Goal: Information Seeking & Learning: Get advice/opinions

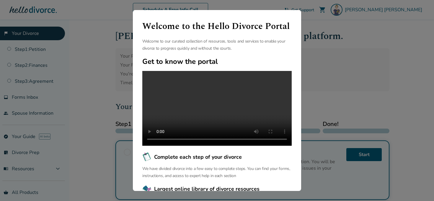
click at [329, 51] on div "Welcome to the Hello Divorce Portal Welcome to our curated collection of resour…" at bounding box center [217, 100] width 434 height 201
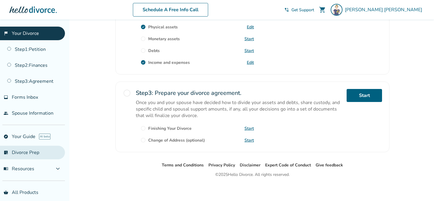
scroll to position [20, 0]
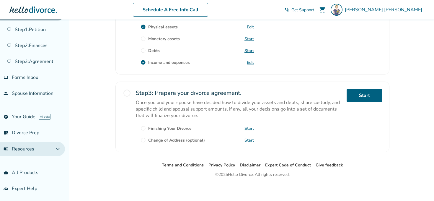
click at [60, 150] on span "expand_more" at bounding box center [57, 148] width 7 height 7
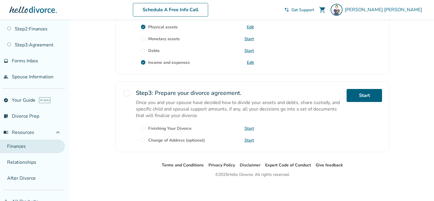
scroll to position [65, 0]
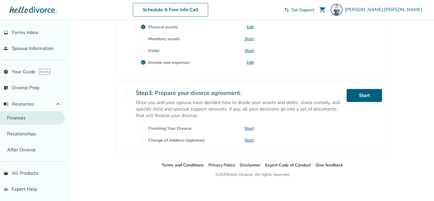
click at [35, 117] on link "Finances" at bounding box center [32, 118] width 65 height 14
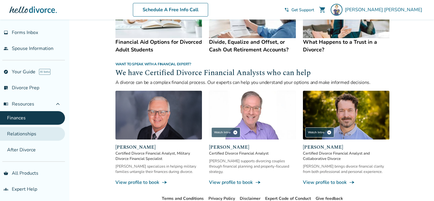
scroll to position [362, 0]
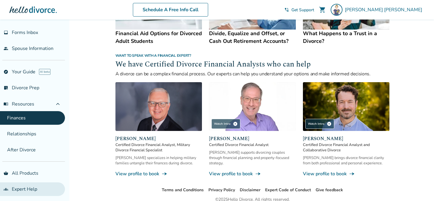
click at [30, 187] on link "groups Expert Help" at bounding box center [32, 189] width 65 height 14
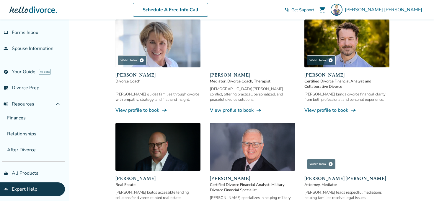
scroll to position [289, 0]
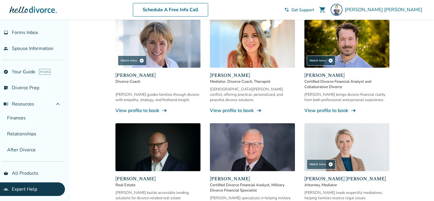
click at [335, 107] on link "View profile to book line_end_arrow_notch" at bounding box center [346, 110] width 85 height 6
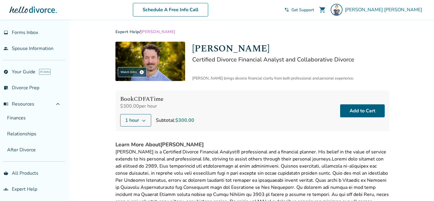
click at [155, 59] on img at bounding box center [150, 61] width 70 height 39
click at [395, 10] on span "[PERSON_NAME]" at bounding box center [385, 9] width 80 height 6
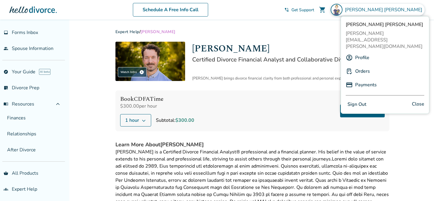
click at [364, 52] on link "Profile" at bounding box center [362, 57] width 14 height 11
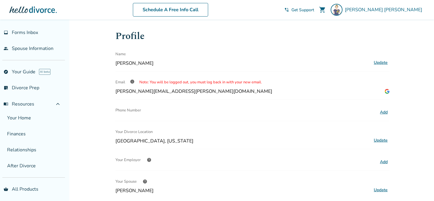
click at [384, 110] on button "Add" at bounding box center [383, 112] width 11 height 8
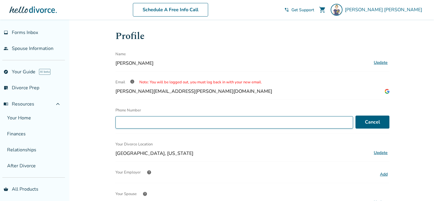
click at [280, 125] on input "Phone Number" at bounding box center [234, 122] width 238 height 12
type input "**********"
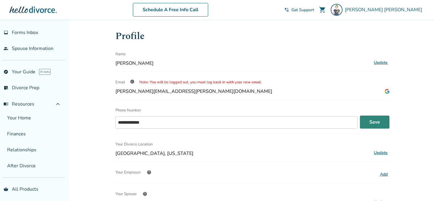
click at [376, 124] on button "Save" at bounding box center [375, 121] width 30 height 13
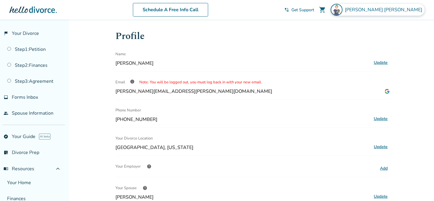
click at [394, 14] on div "[PERSON_NAME]" at bounding box center [377, 10] width 94 height 12
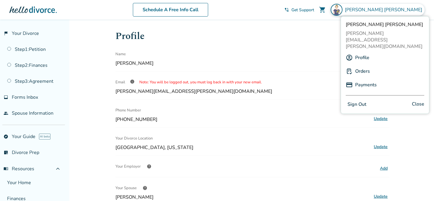
click at [364, 52] on link "Profile" at bounding box center [362, 57] width 14 height 11
click at [363, 66] on link "Orders" at bounding box center [362, 71] width 15 height 11
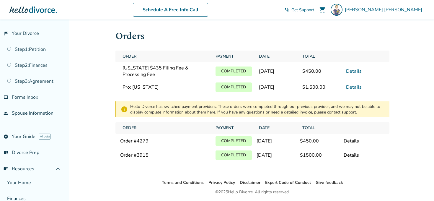
click at [349, 87] on link "Details" at bounding box center [354, 87] width 16 height 6
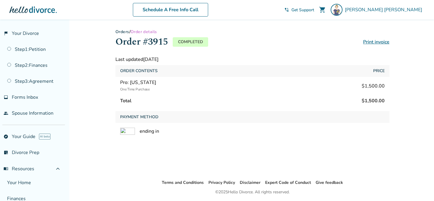
click at [35, 11] on div at bounding box center [32, 10] width 47 height 12
click at [42, 11] on div at bounding box center [32, 10] width 47 height 12
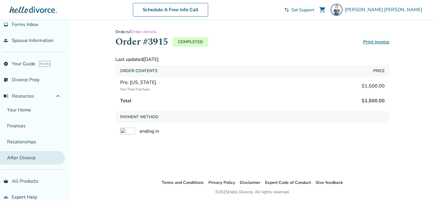
scroll to position [81, 0]
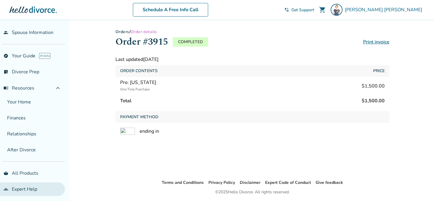
click at [25, 184] on link "groups Expert Help" at bounding box center [32, 189] width 65 height 14
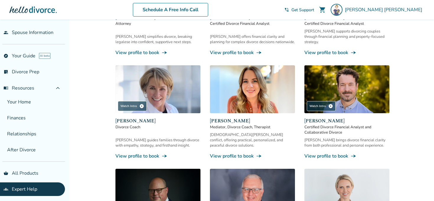
scroll to position [246, 0]
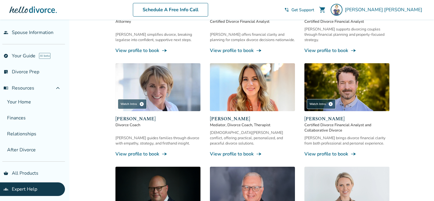
click at [341, 122] on span "Certified Divorce Financial Analyst and Collaborative Divorce" at bounding box center [346, 127] width 85 height 11
click at [322, 115] on span "[PERSON_NAME]" at bounding box center [346, 118] width 85 height 7
click at [341, 80] on img at bounding box center [346, 87] width 85 height 48
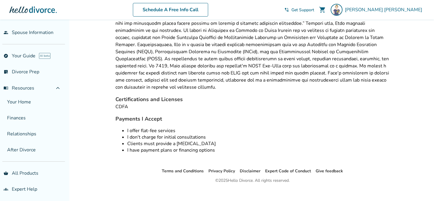
scroll to position [99, 0]
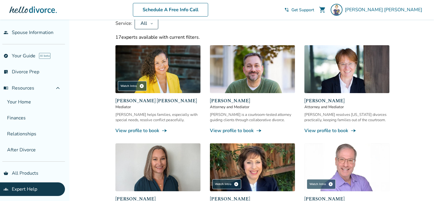
scroll to position [47, 0]
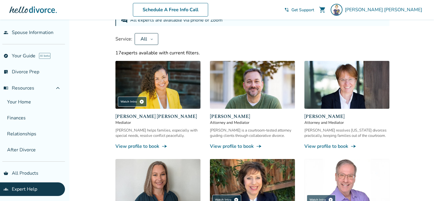
click at [315, 146] on link "View profile to book line_end_arrow_notch" at bounding box center [346, 146] width 85 height 6
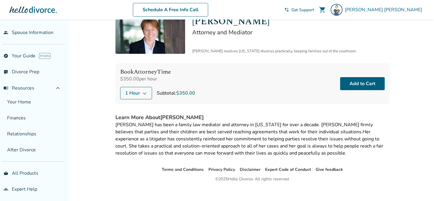
scroll to position [27, 0]
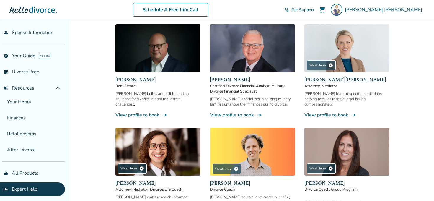
scroll to position [314, 0]
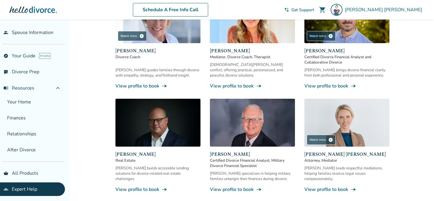
click at [145, 168] on div "[PERSON_NAME] builds accessible lending solutions for divorce-related real esta…" at bounding box center [157, 173] width 85 height 16
click at [156, 186] on link "View profile to book line_end_arrow_notch" at bounding box center [157, 189] width 85 height 6
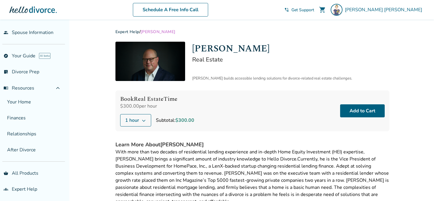
scroll to position [19, 0]
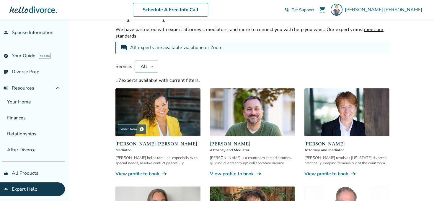
click at [240, 149] on span "Attorney and Mediator" at bounding box center [252, 149] width 85 height 5
click at [246, 170] on link "View profile to book line_end_arrow_notch" at bounding box center [252, 173] width 85 height 6
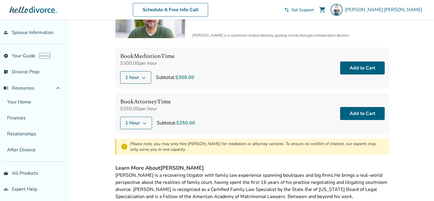
scroll to position [43, 0]
